Goal: Information Seeking & Learning: Learn about a topic

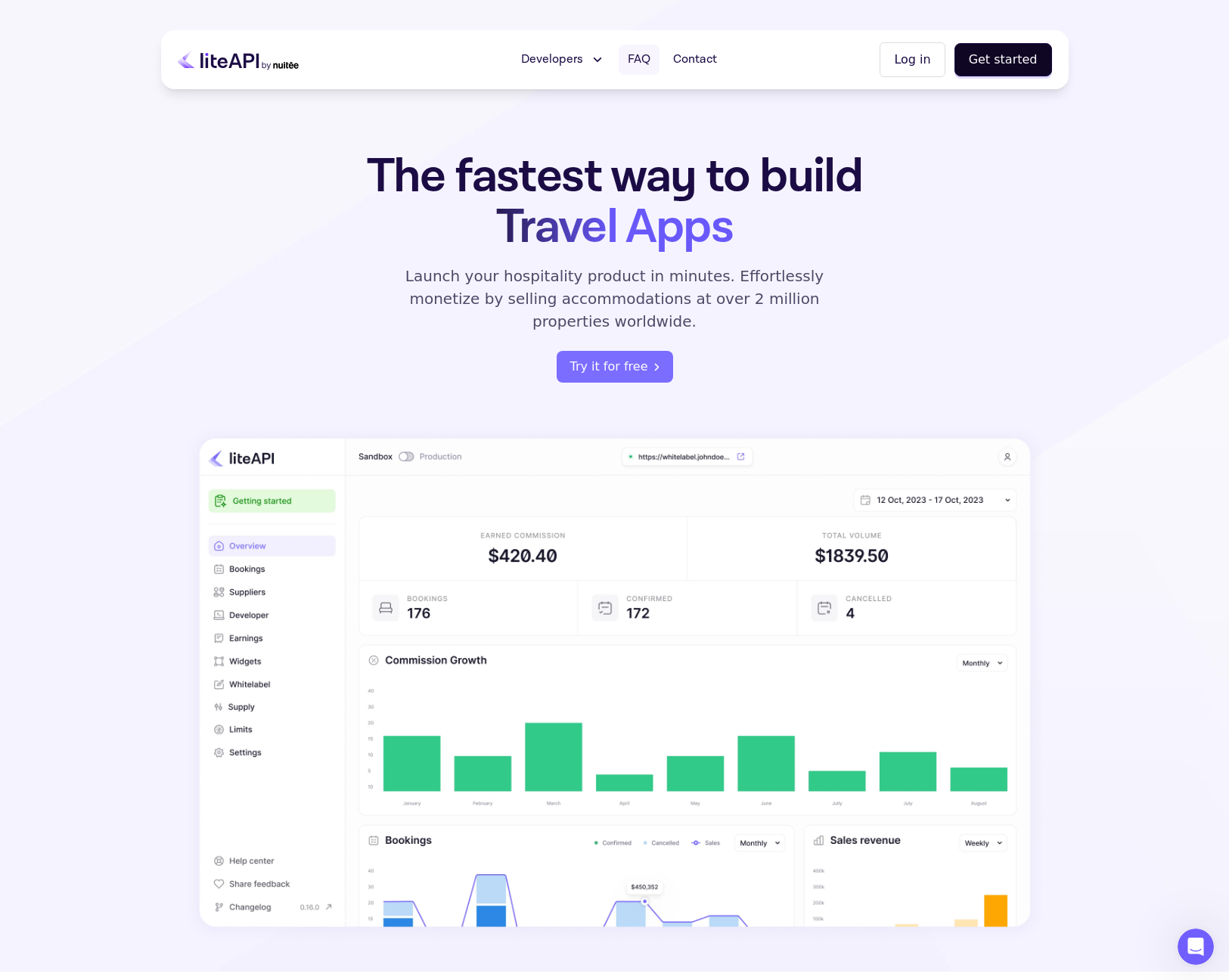
click at [642, 59] on span "FAQ" at bounding box center [639, 60] width 23 height 18
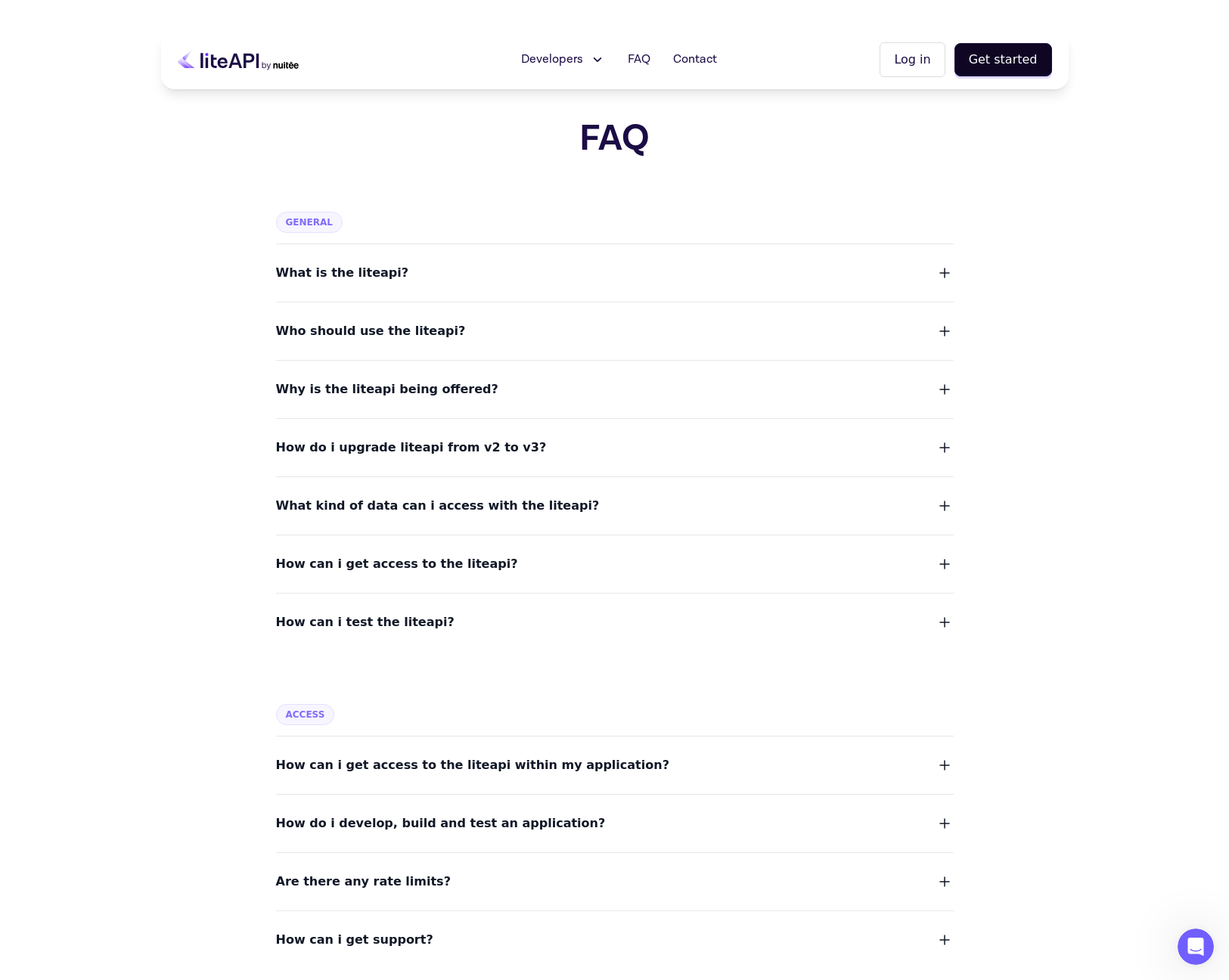
click at [346, 279] on span "What is the liteapi?" at bounding box center [342, 273] width 133 height 21
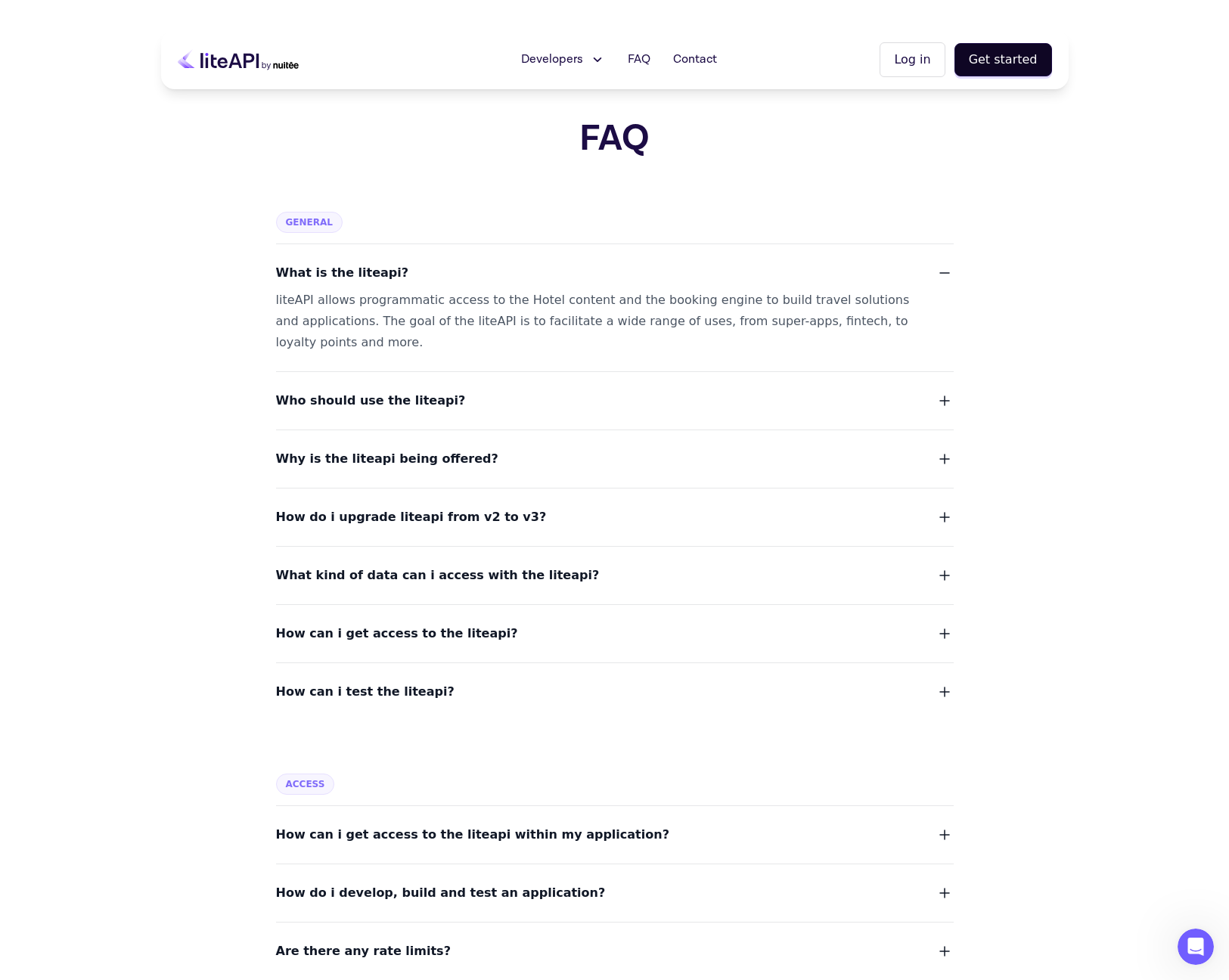
click at [392, 396] on span "Who should use the liteapi?" at bounding box center [370, 401] width 190 height 21
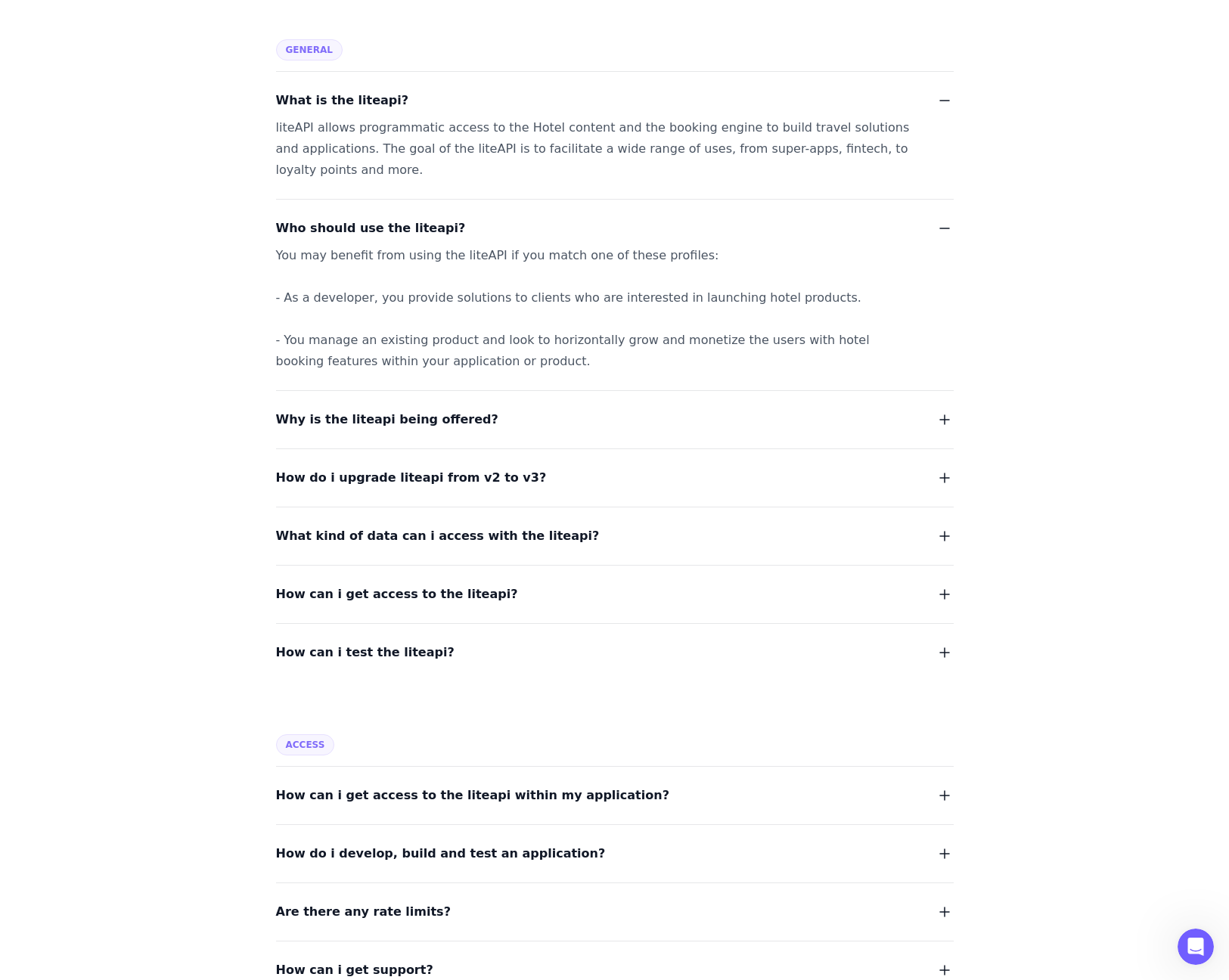
scroll to position [182, 0]
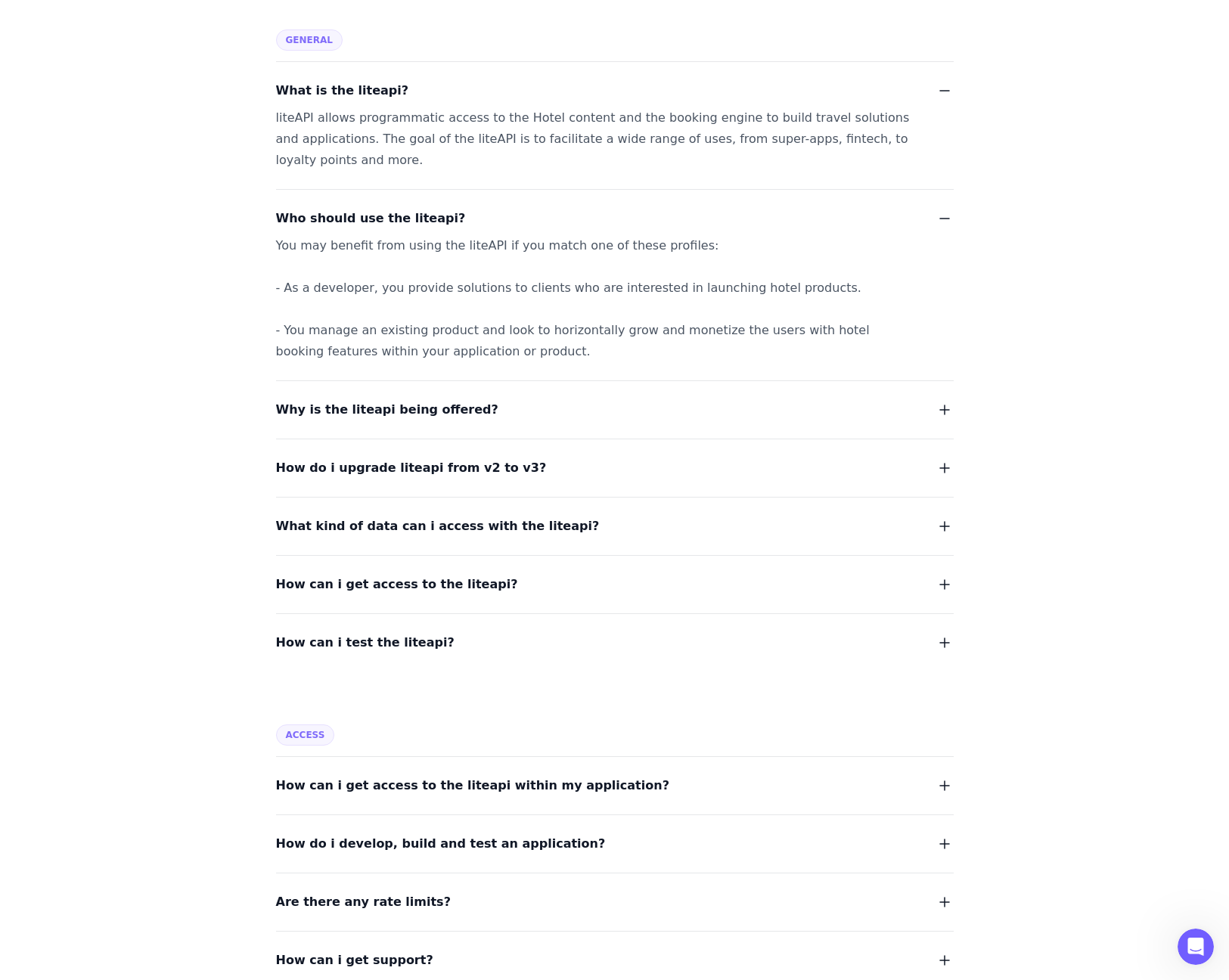
click at [446, 413] on span "Why is the liteapi being offered?" at bounding box center [387, 409] width 223 height 21
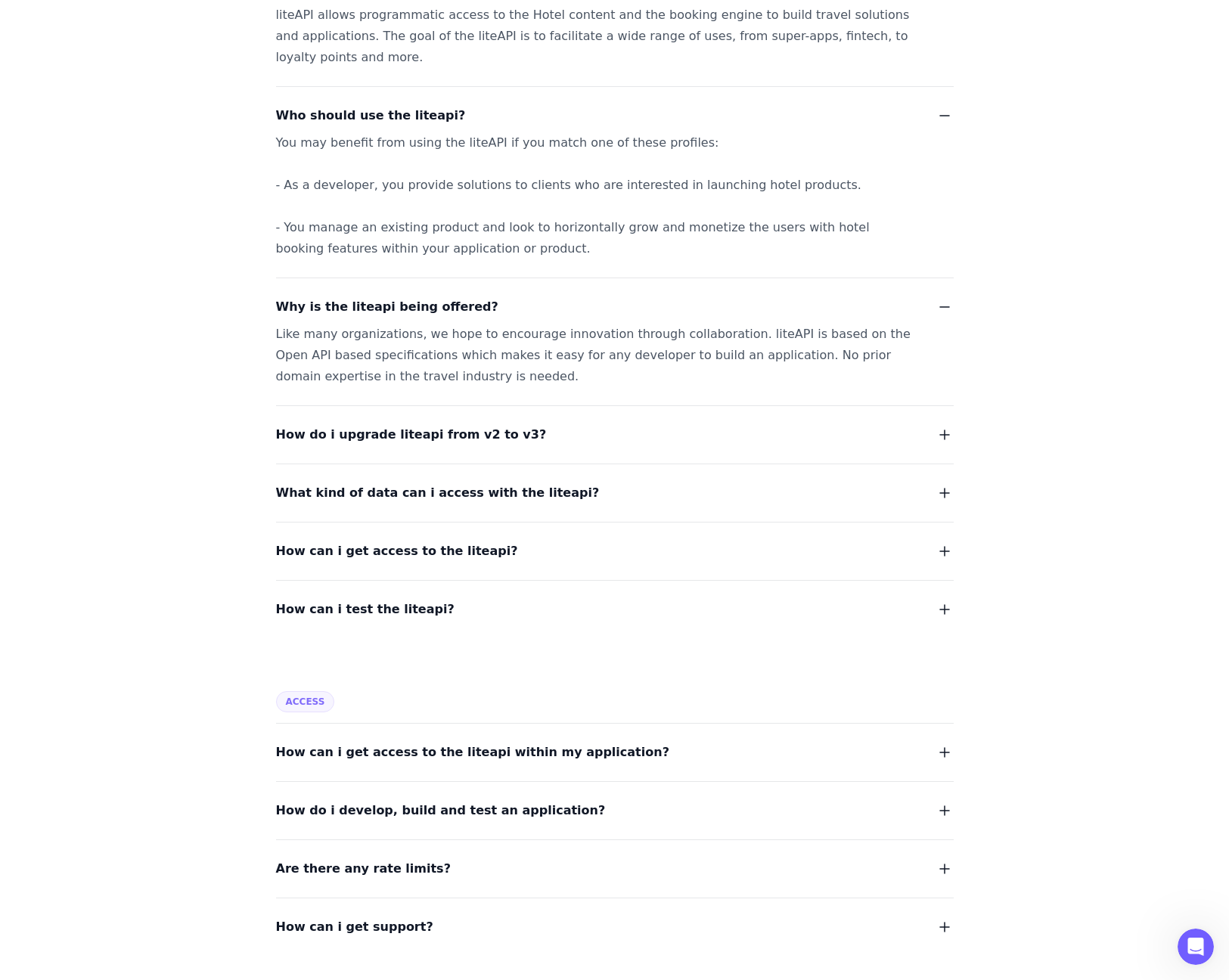
scroll to position [311, 0]
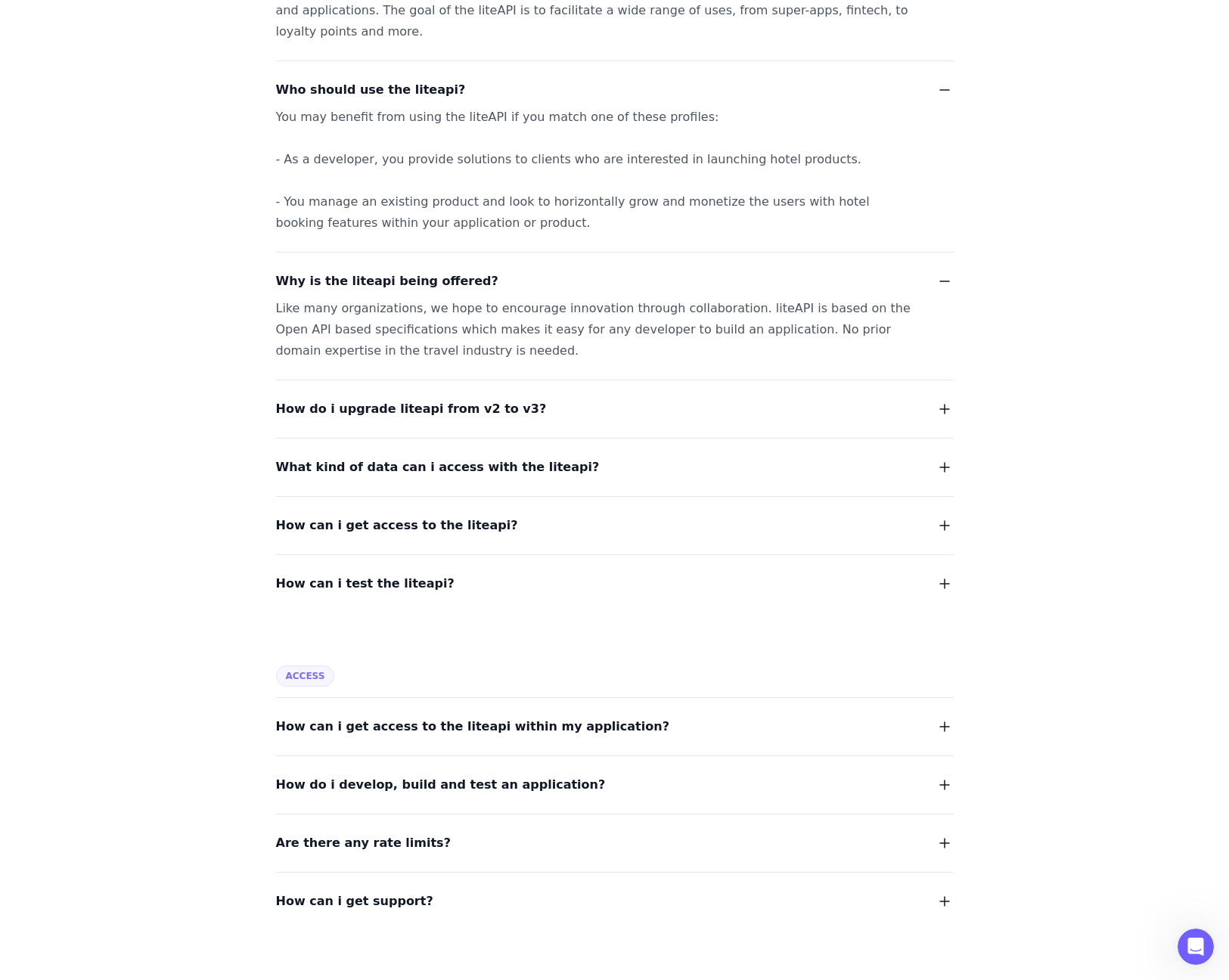
click at [531, 468] on span "What kind of data can i access with the liteapi?" at bounding box center [437, 467] width 324 height 21
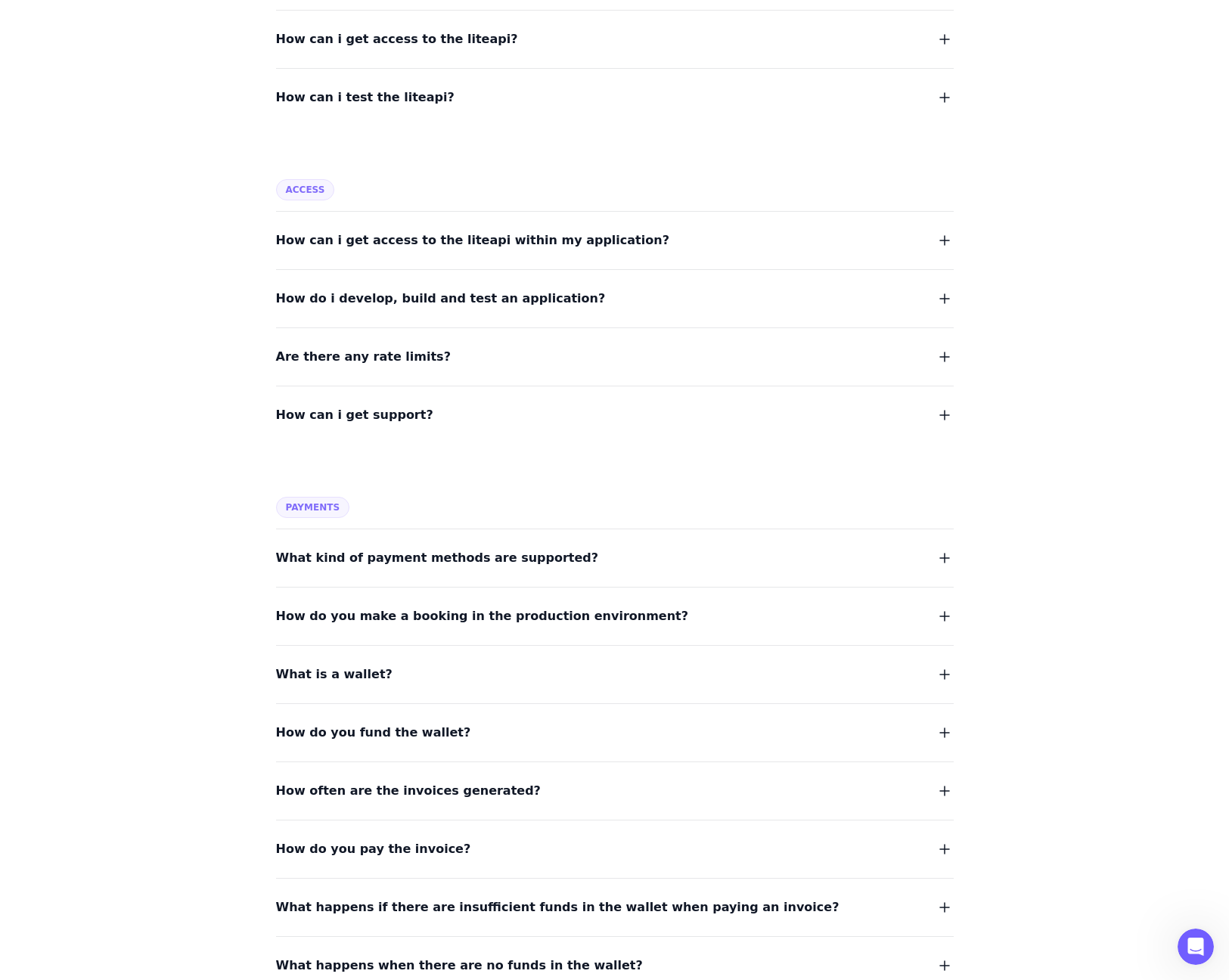
scroll to position [1145, 0]
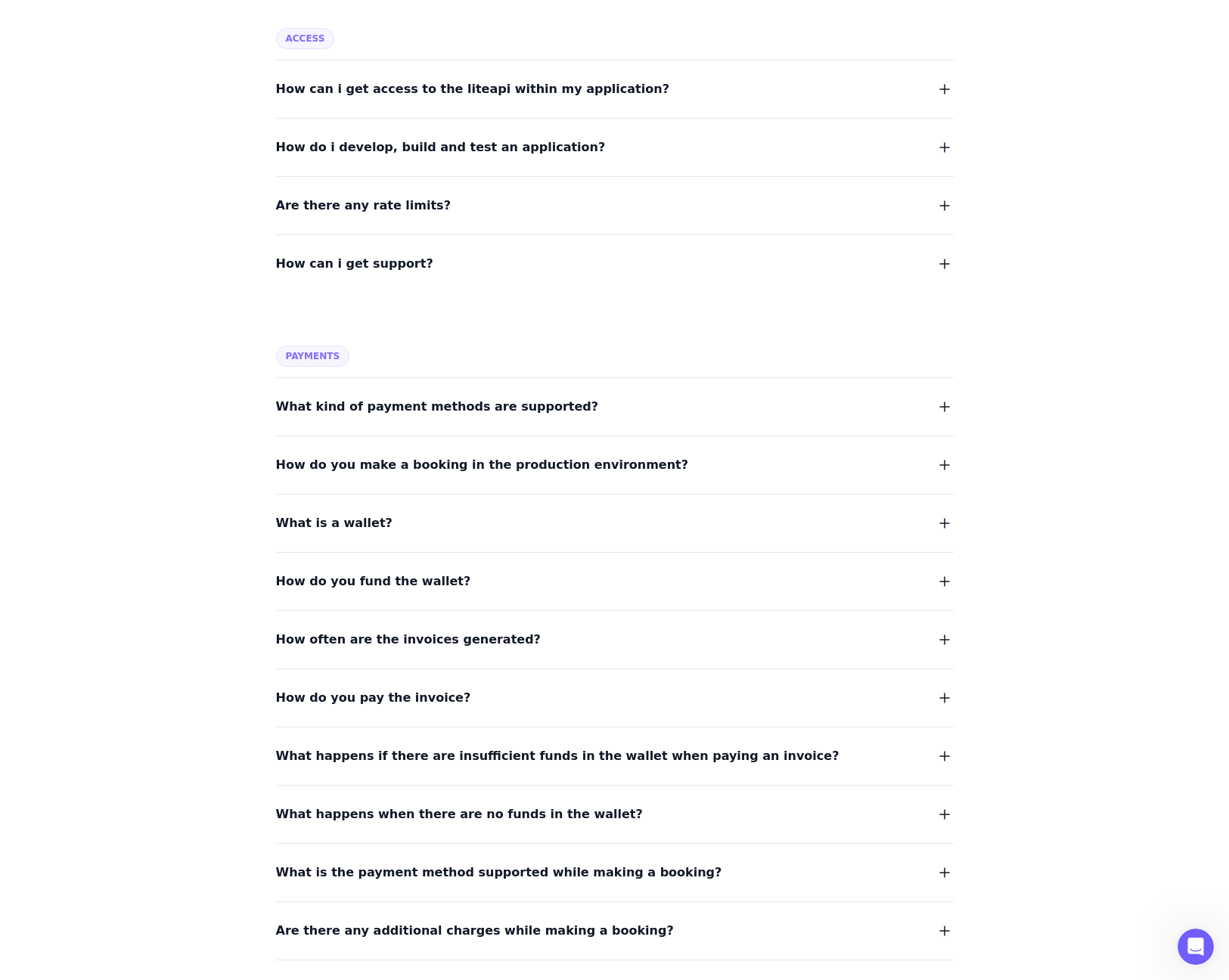
click at [413, 410] on span "What kind of payment methods are supported?" at bounding box center [437, 407] width 323 height 21
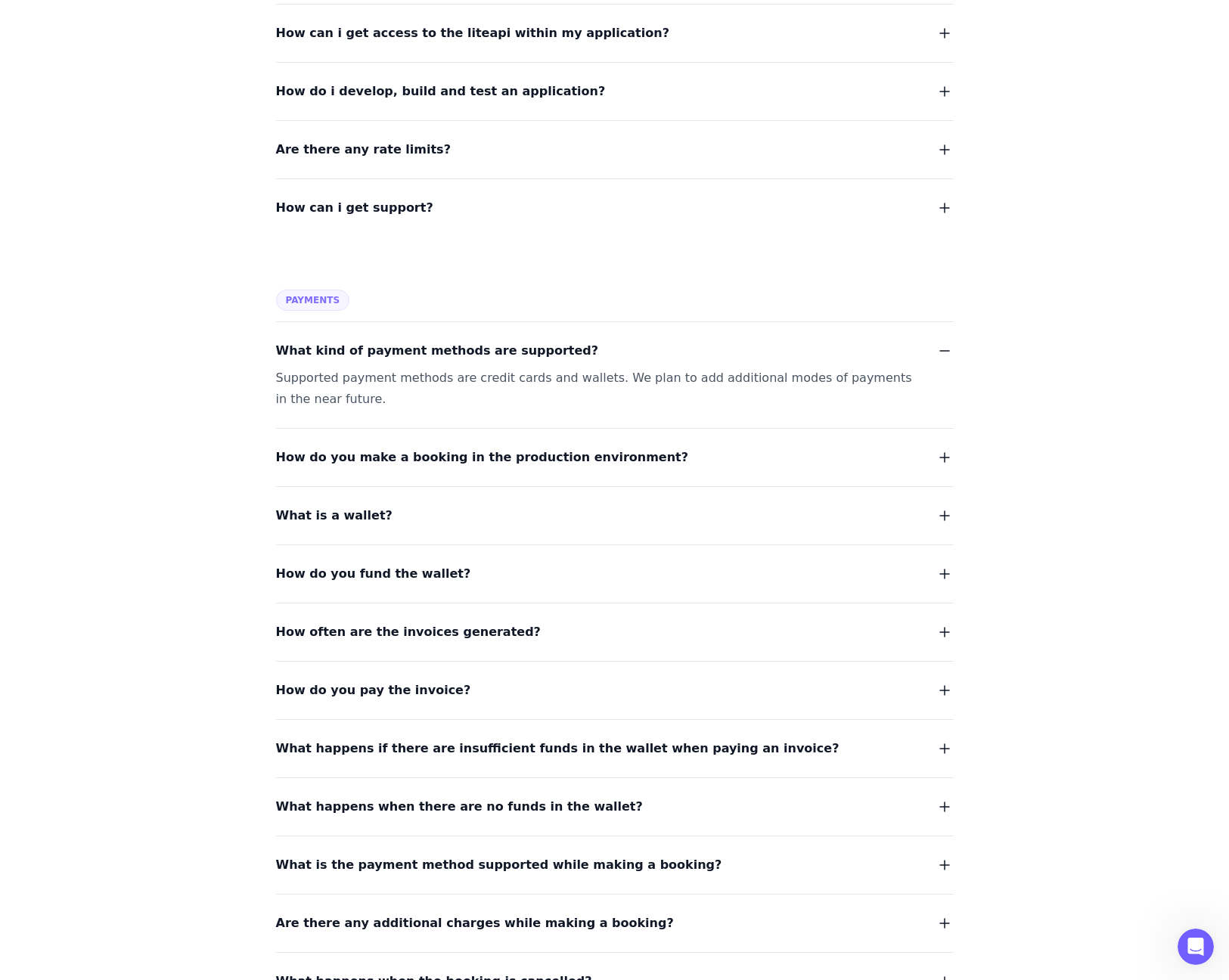
scroll to position [1243, 0]
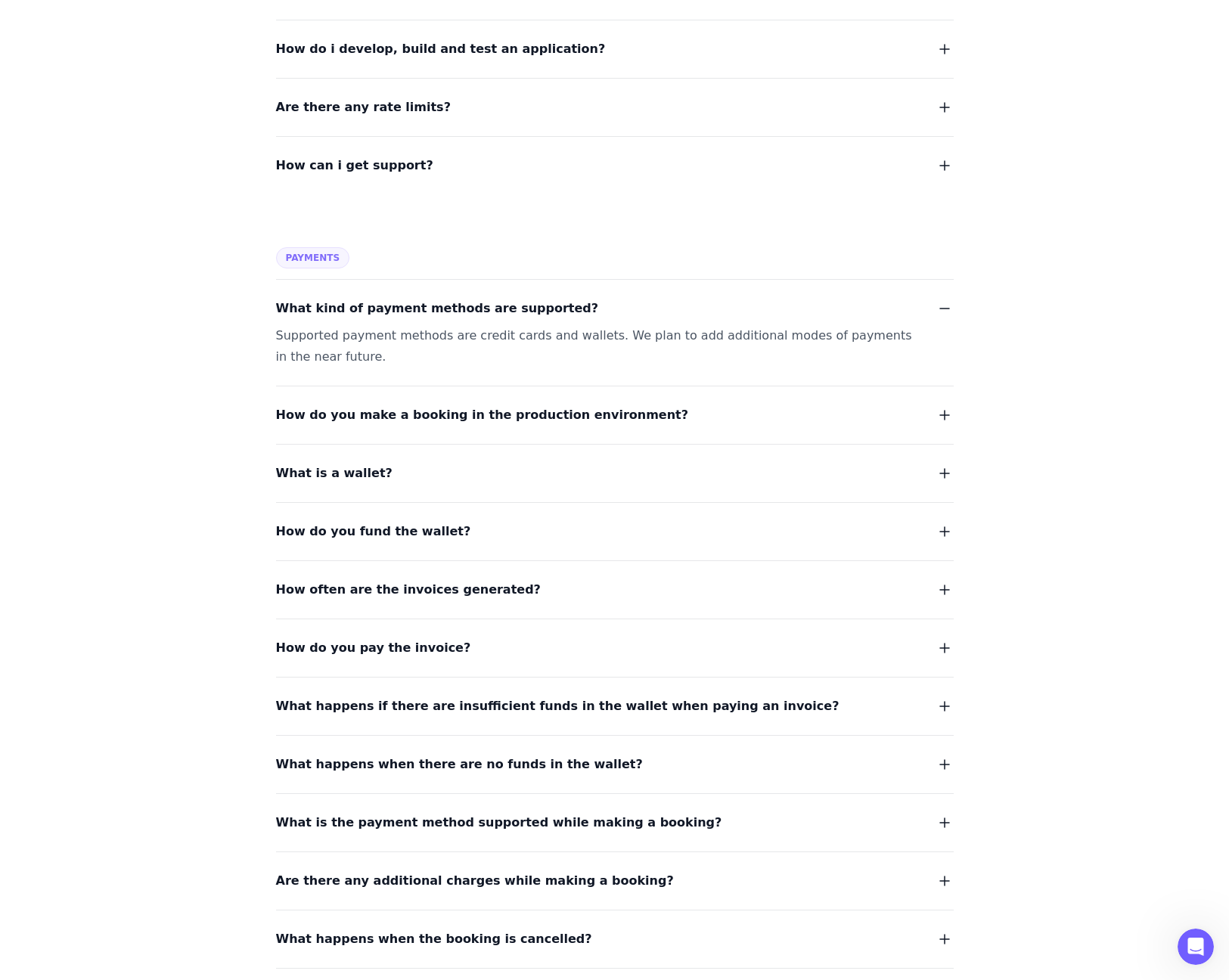
click at [432, 417] on span "How do you make a booking in the production environment?" at bounding box center [483, 415] width 413 height 21
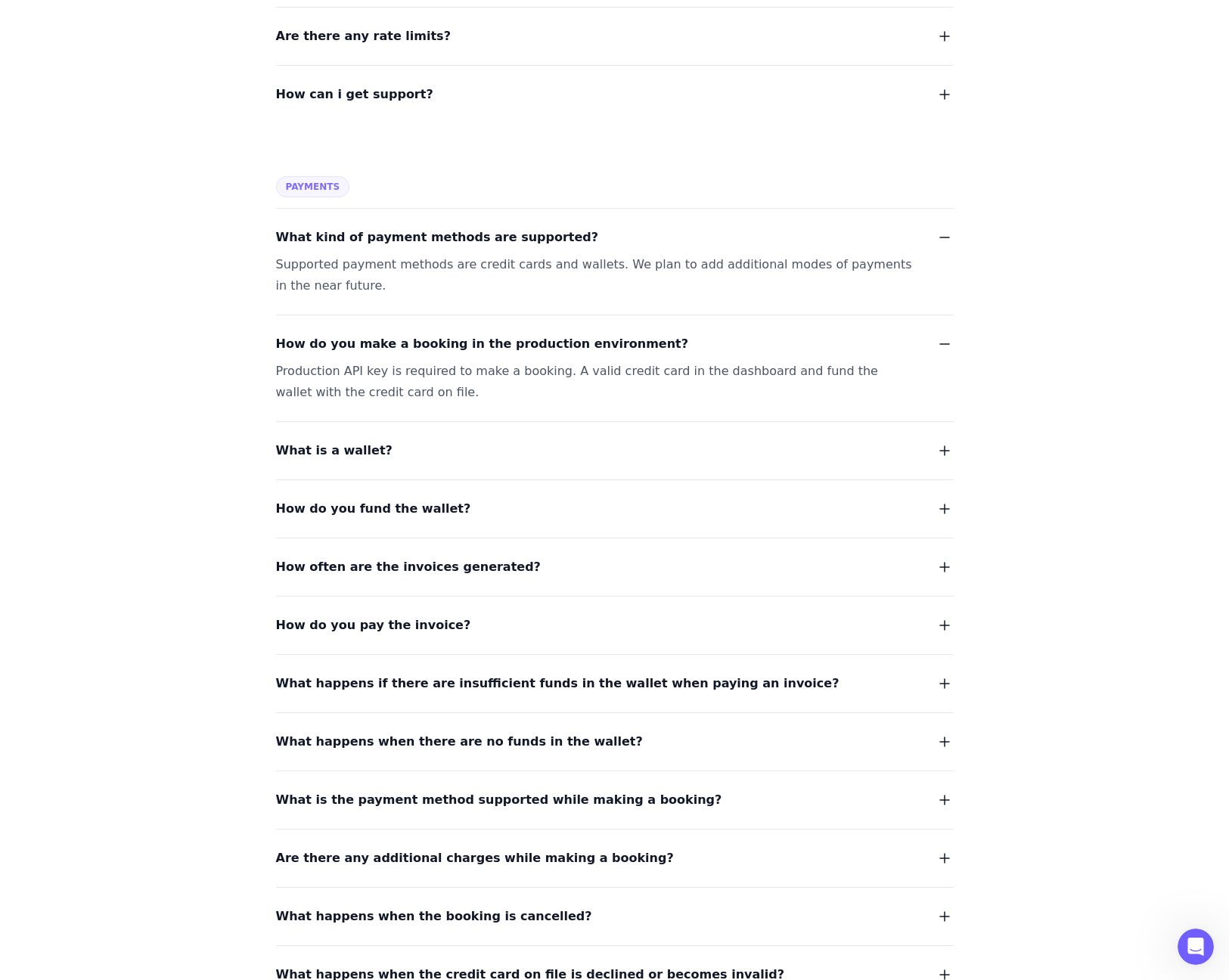
scroll to position [1316, 0]
click at [371, 451] on span "What is a wallet?" at bounding box center [334, 449] width 117 height 21
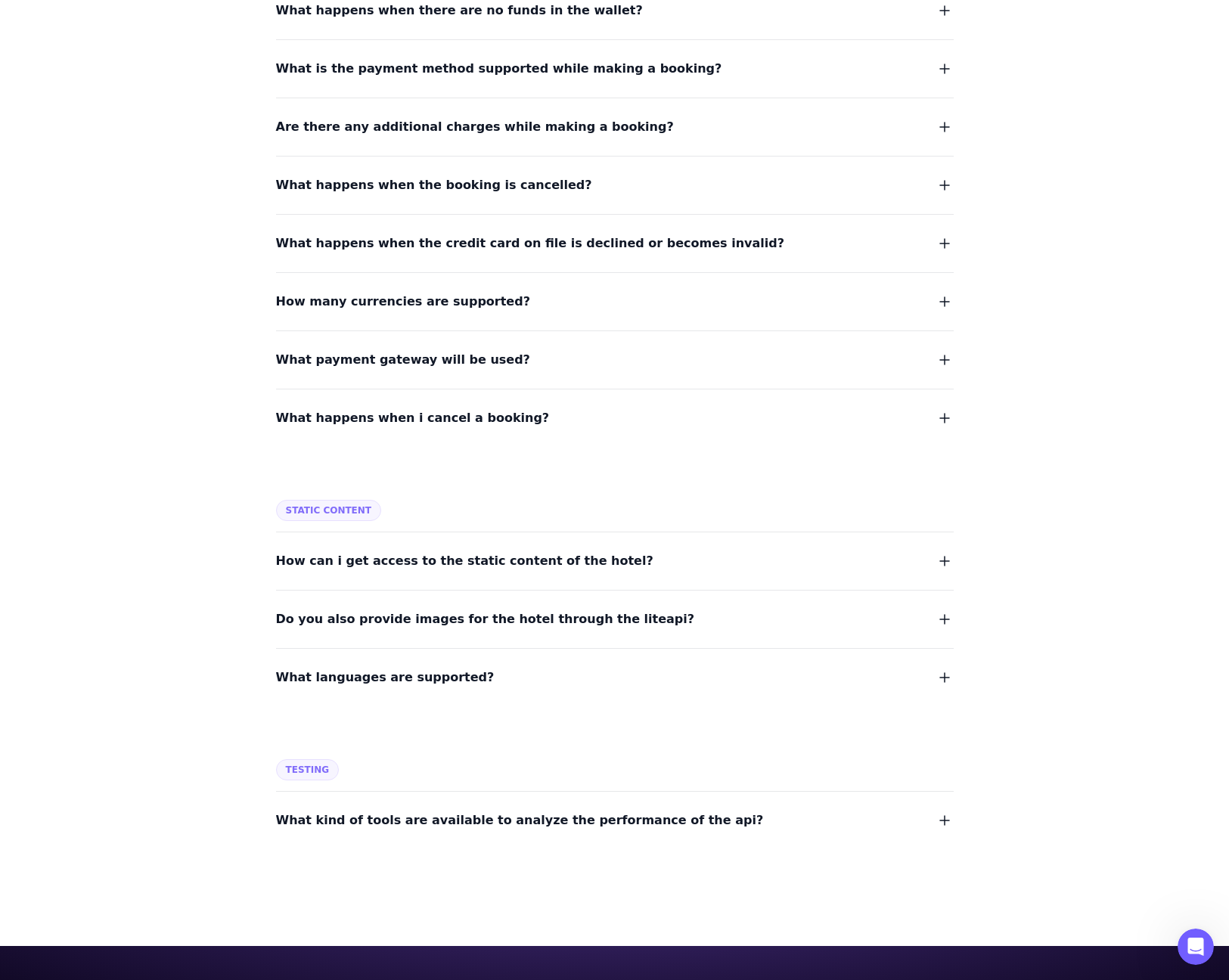
scroll to position [2113, 0]
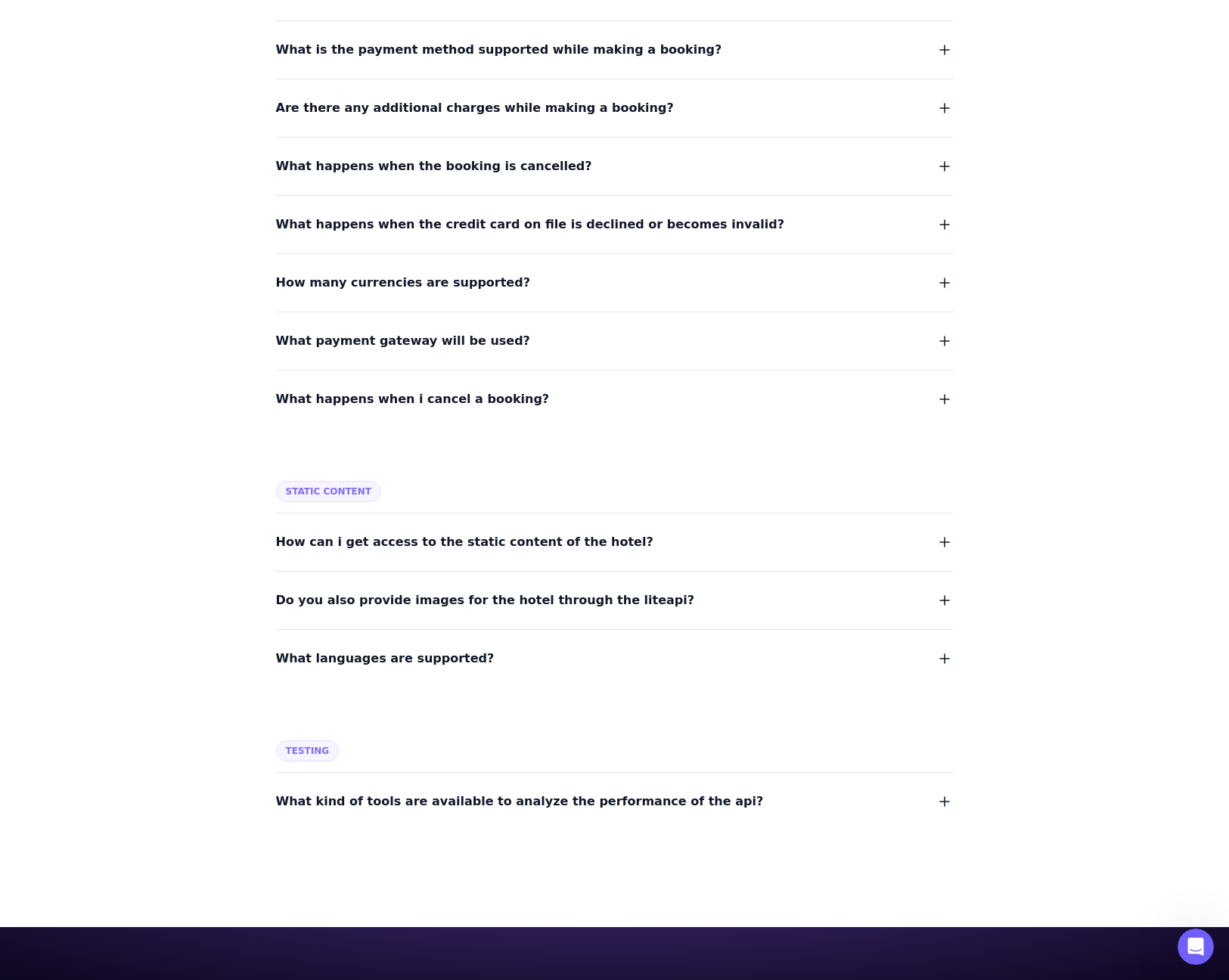
click at [409, 657] on span "What languages are supported?" at bounding box center [385, 658] width 219 height 21
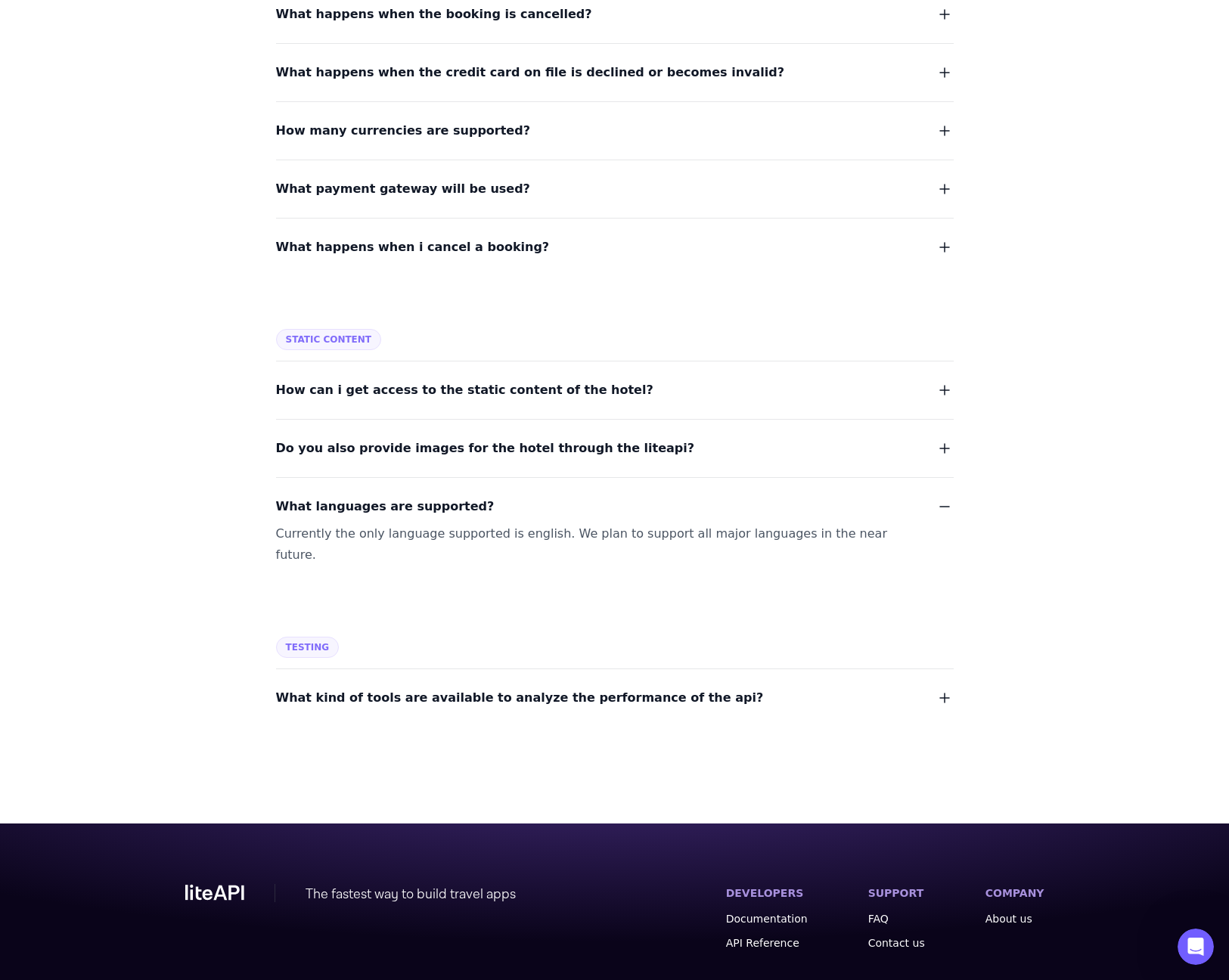
scroll to position [2270, 0]
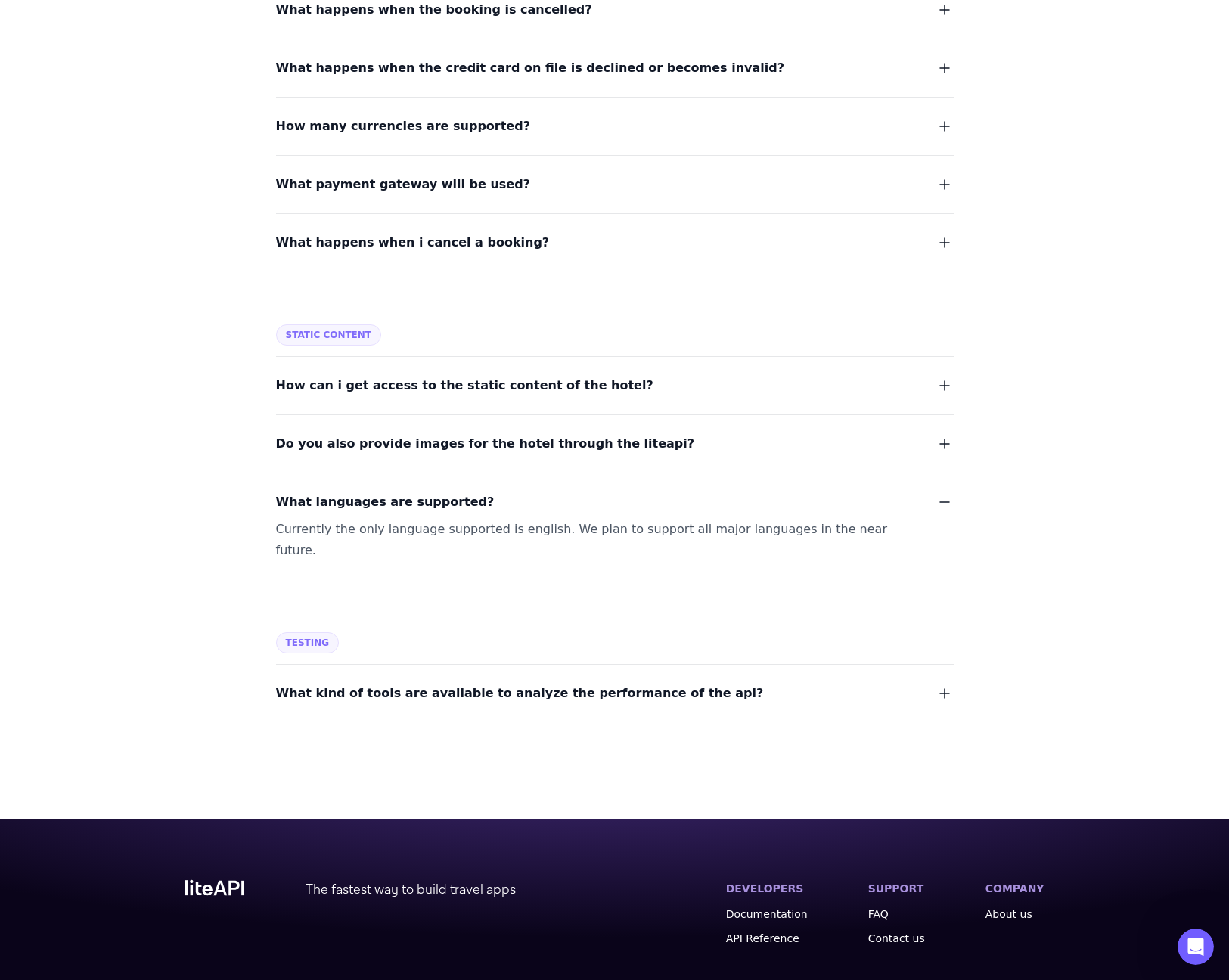
click at [462, 683] on span "What kind of tools are available to analyze the performance of the api?" at bounding box center [520, 693] width 488 height 21
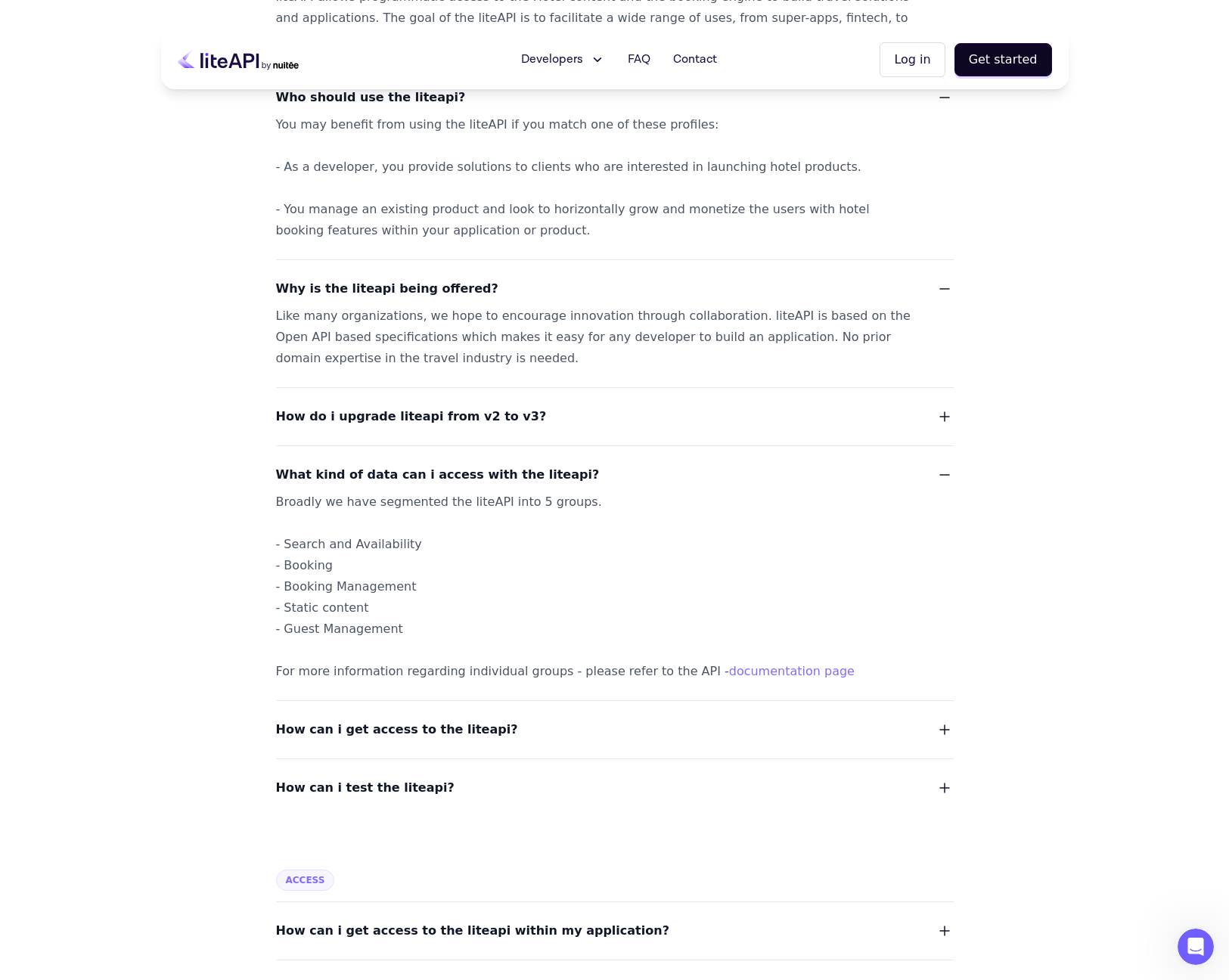
scroll to position [0, 0]
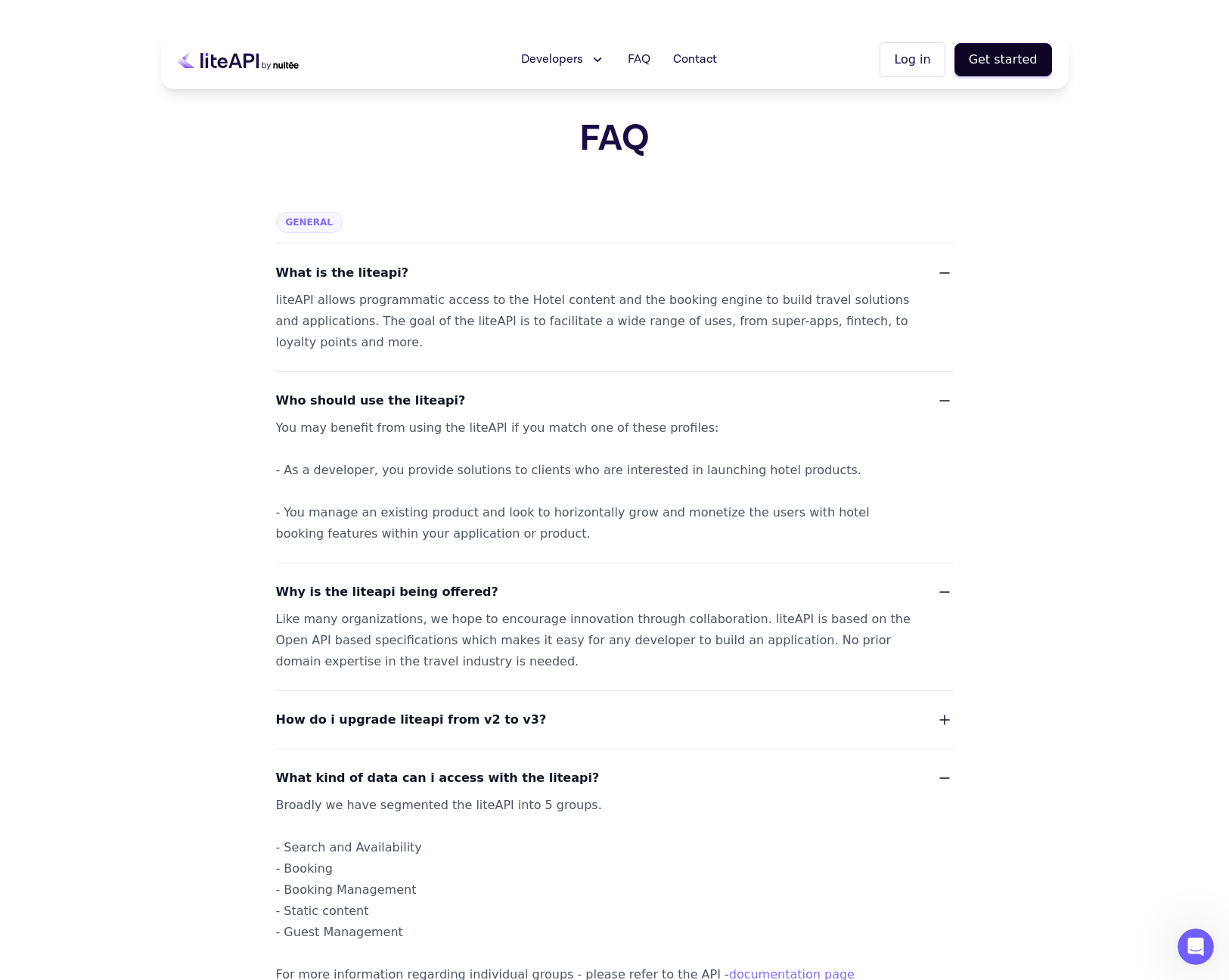
click at [265, 67] on icon at bounding box center [266, 66] width 9 height 8
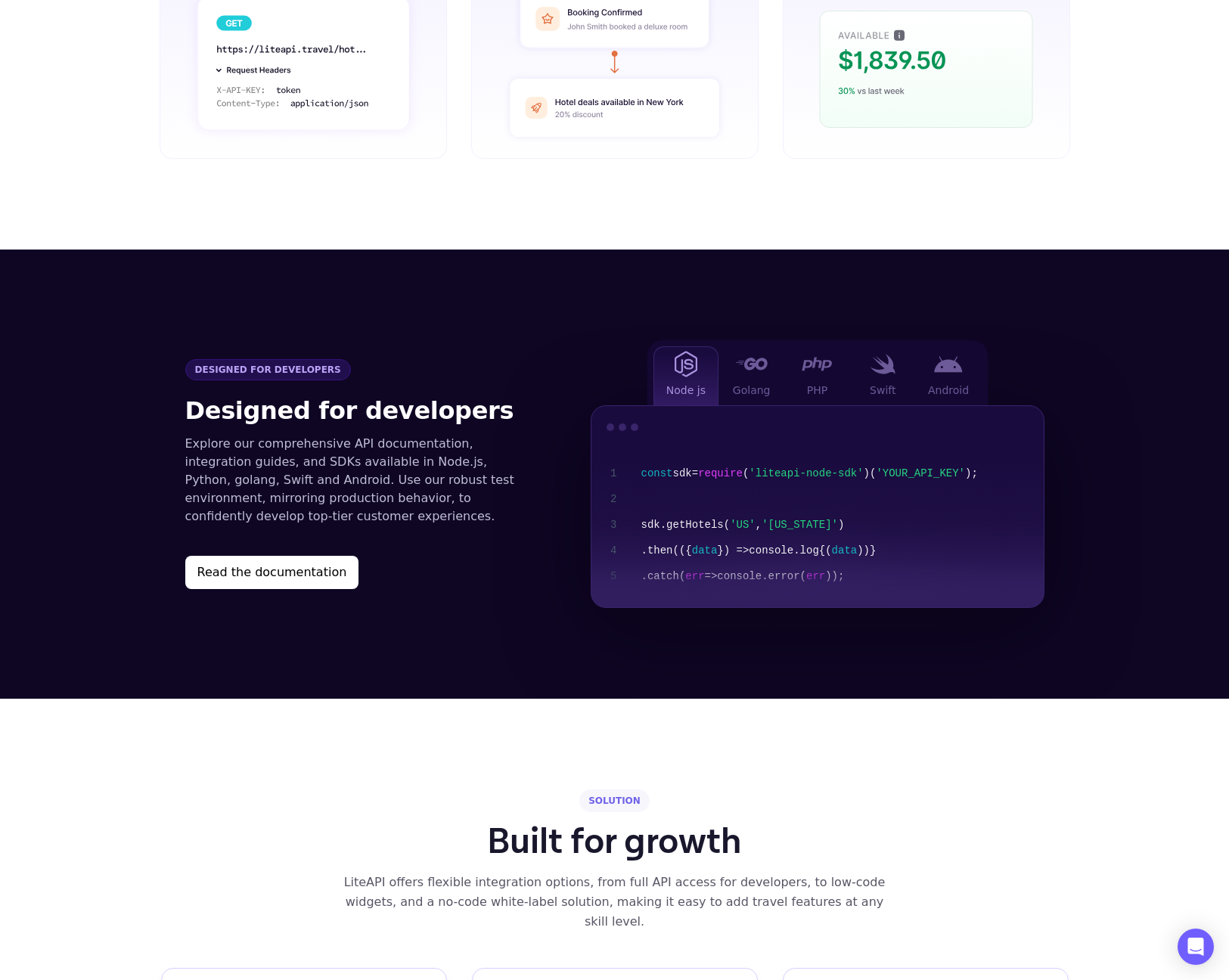
scroll to position [1468, 0]
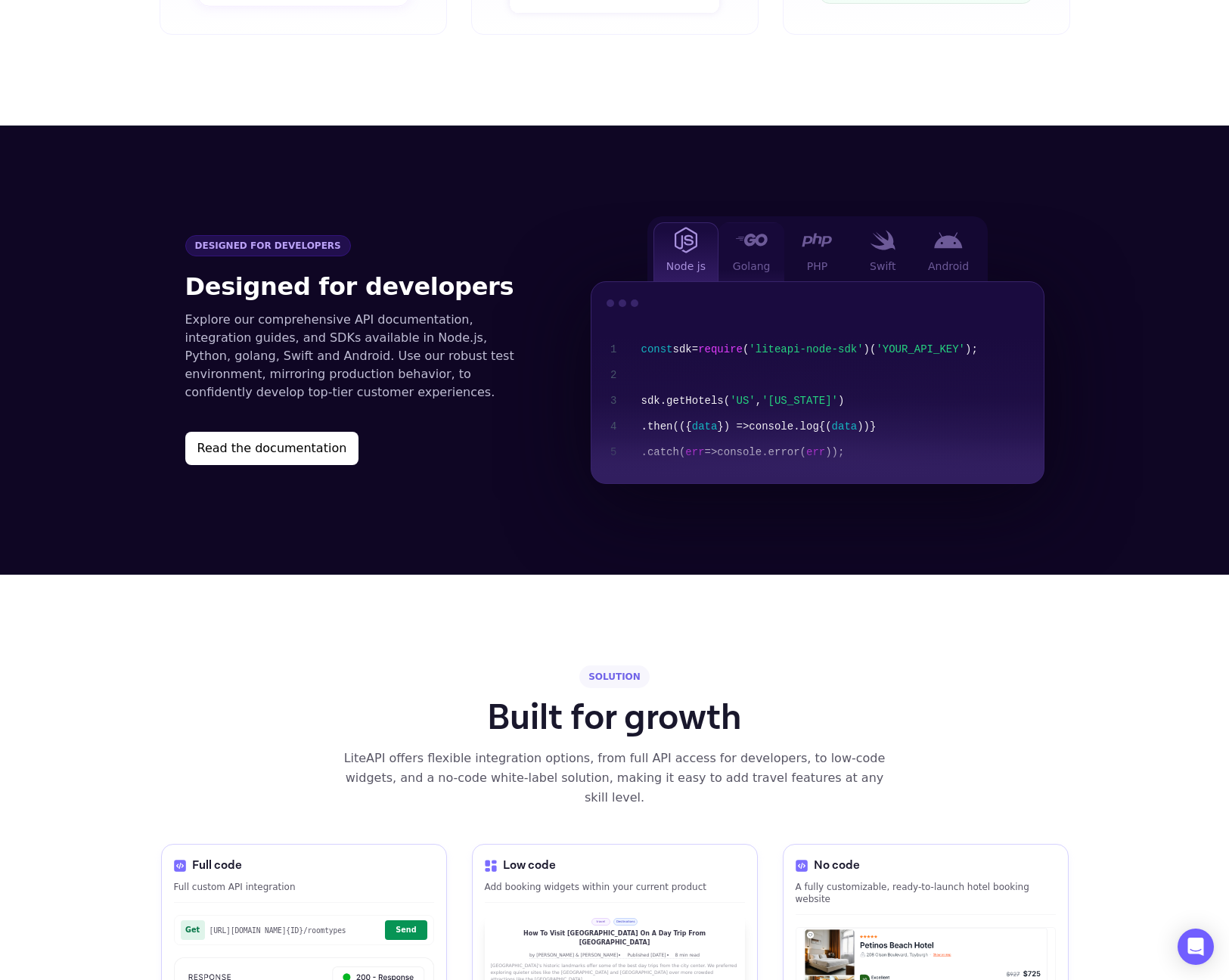
click at [758, 258] on span "Golang" at bounding box center [752, 265] width 38 height 15
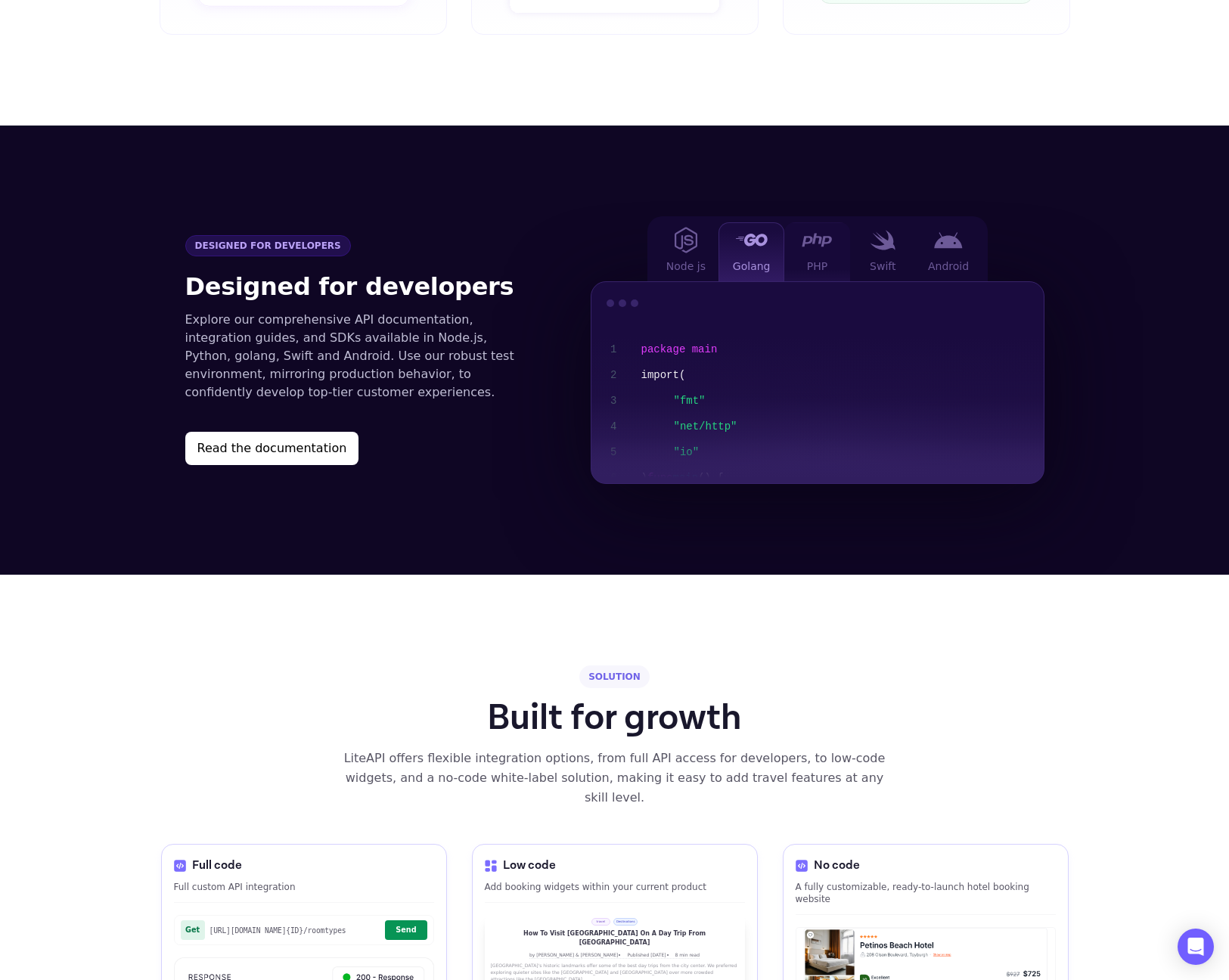
click at [810, 230] on div at bounding box center [817, 240] width 30 height 19
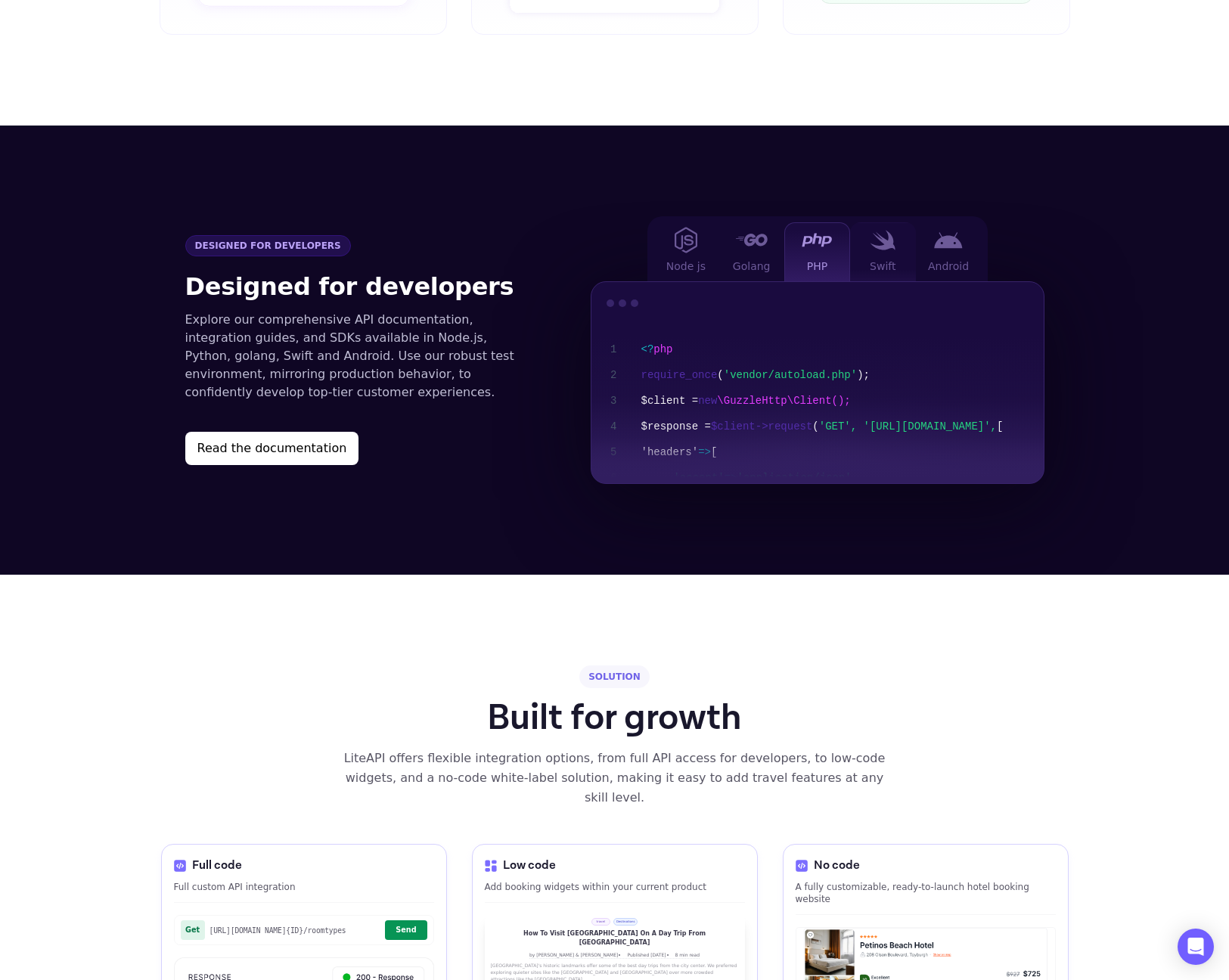
click at [867, 223] on div "Swift" at bounding box center [883, 252] width 66 height 59
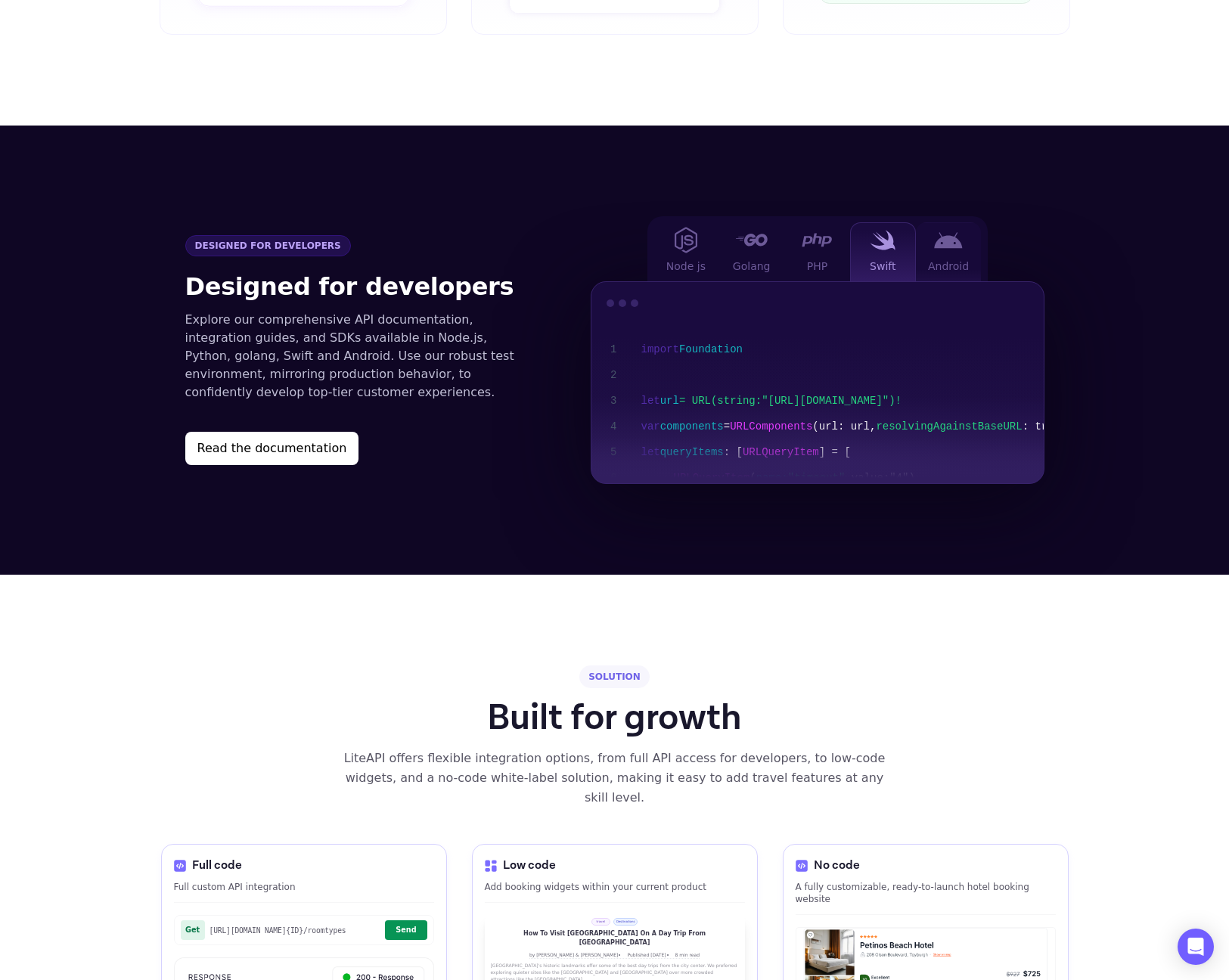
click at [939, 232] on img at bounding box center [948, 240] width 29 height 17
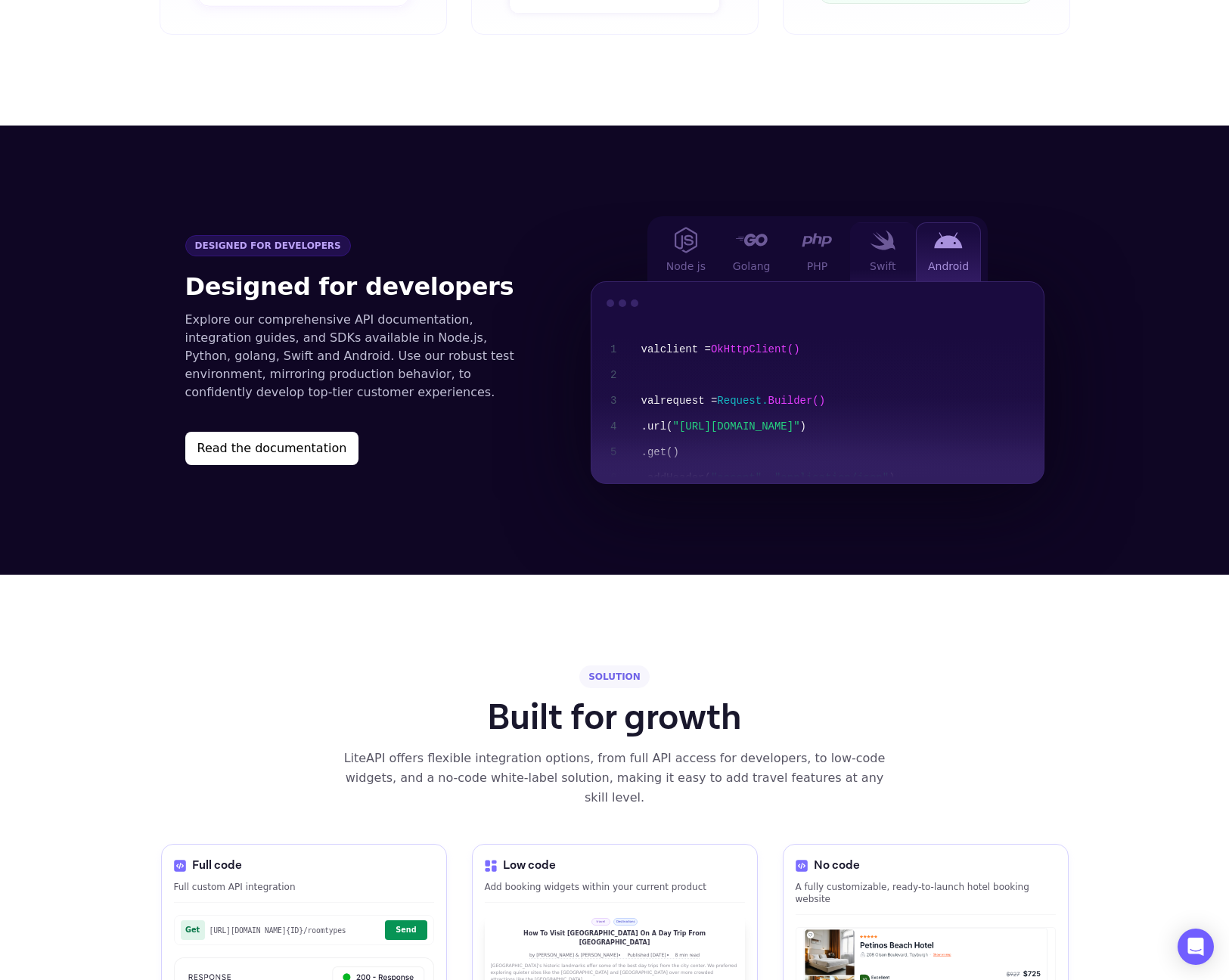
click at [888, 230] on img at bounding box center [882, 240] width 25 height 21
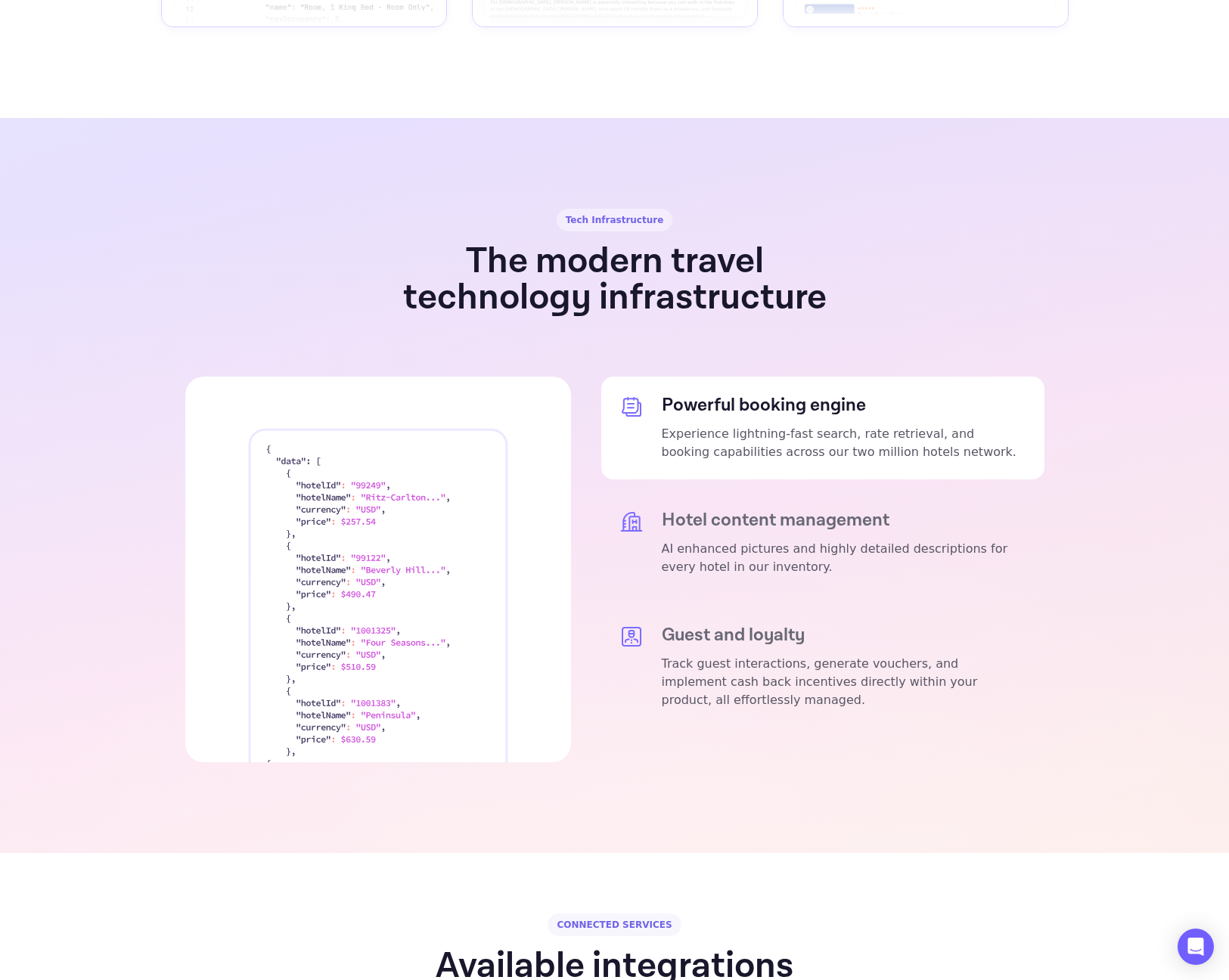
scroll to position [2644, 0]
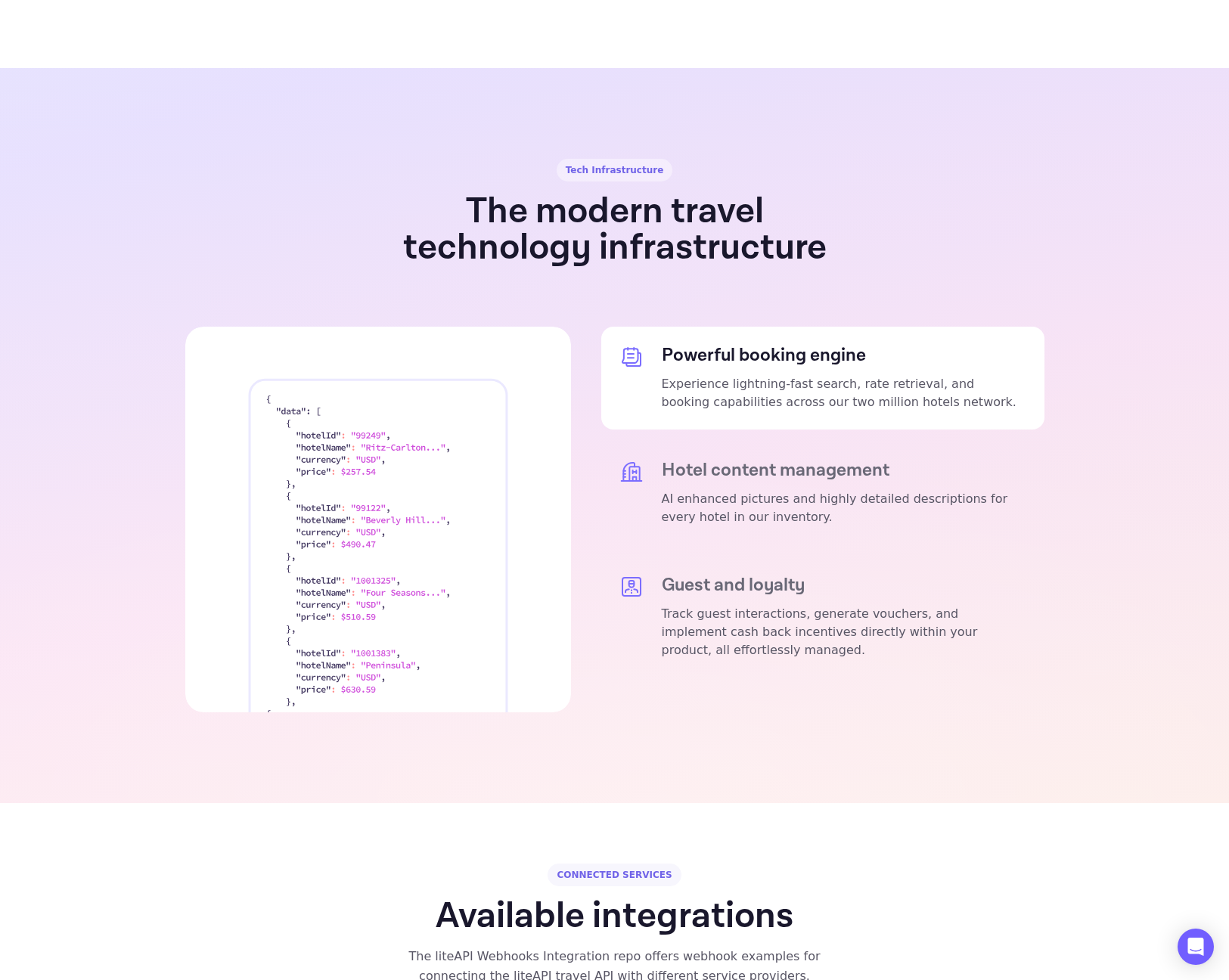
click at [793, 375] on p "Experience lightning-fast search, rate retrieval, and booking capabilities acro…" at bounding box center [844, 393] width 365 height 37
click at [785, 460] on h5 "Hotel content management" at bounding box center [844, 471] width 365 height 21
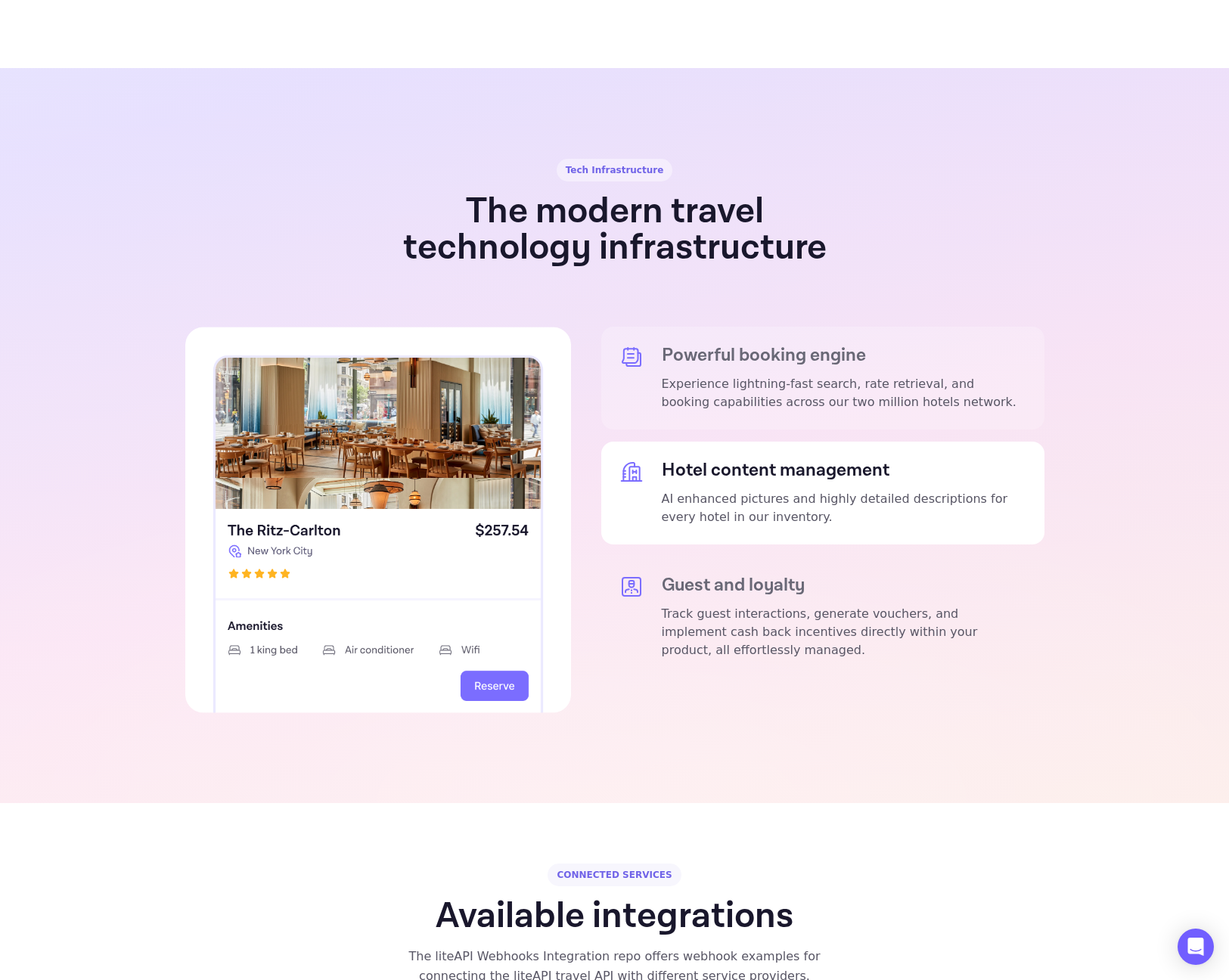
click at [789, 375] on p "Experience lightning-fast search, rate retrieval, and booking capabilities acro…" at bounding box center [844, 393] width 365 height 37
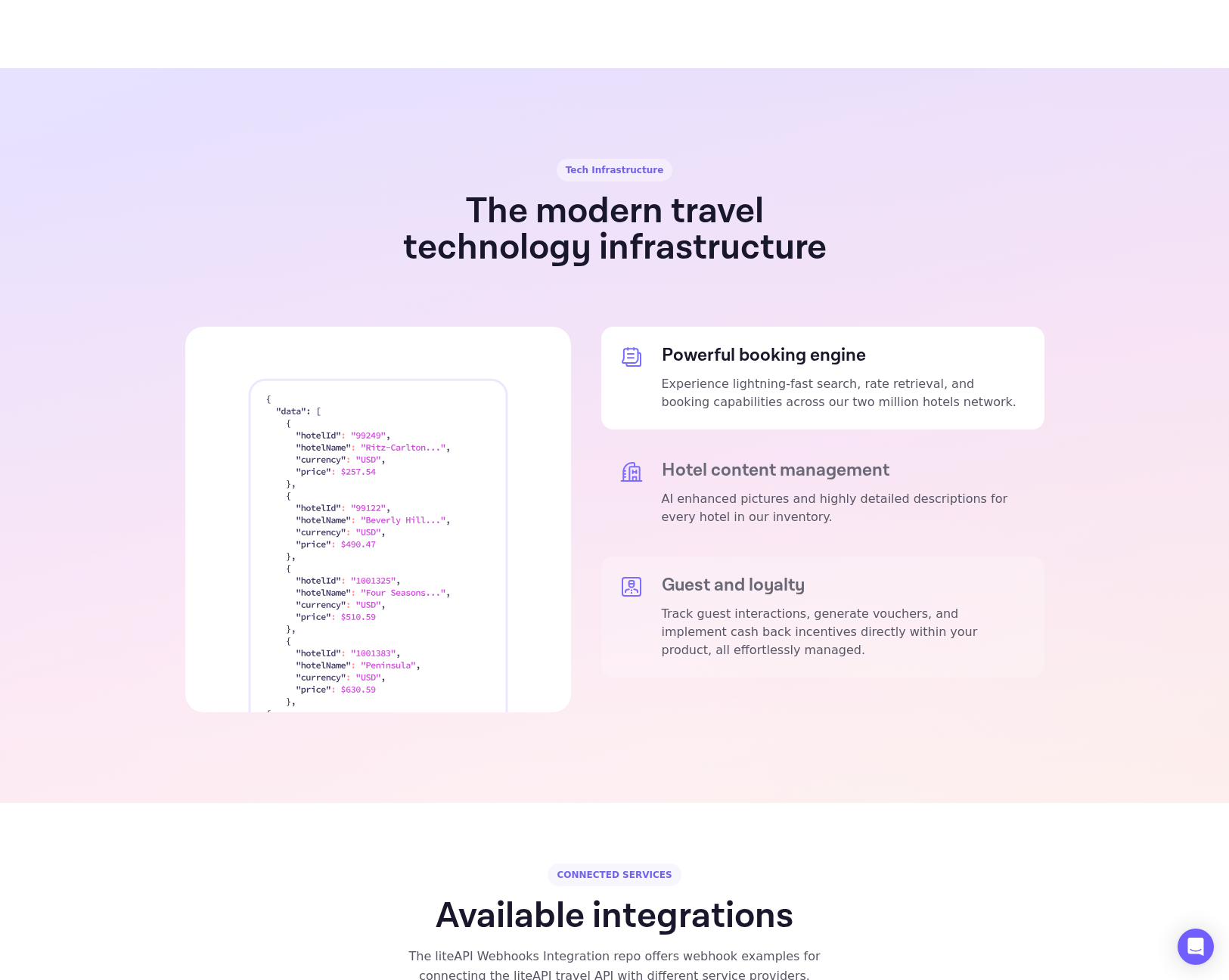
click at [856, 605] on p "Track guest interactions, generate vouchers, and implement cash back incentives…" at bounding box center [844, 632] width 365 height 55
